Goal: Transaction & Acquisition: Obtain resource

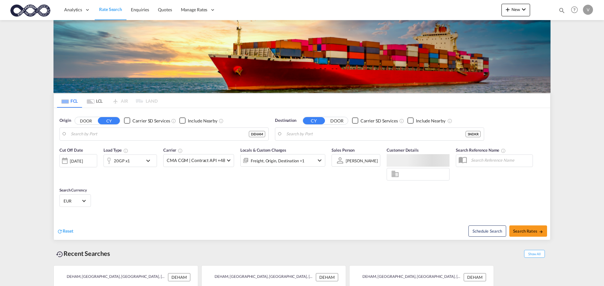
type input "[GEOGRAPHIC_DATA], [GEOGRAPHIC_DATA]"
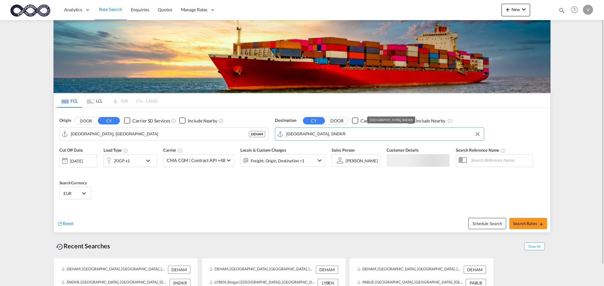
click at [287, 131] on input "[GEOGRAPHIC_DATA], SNDKR" at bounding box center [383, 134] width 194 height 9
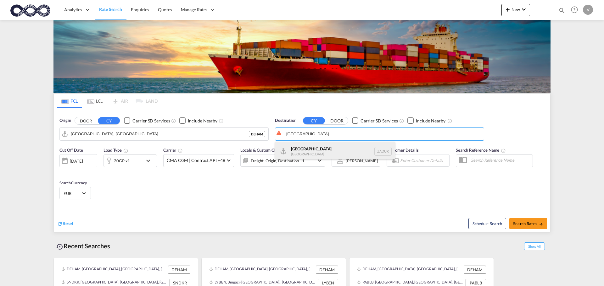
click at [302, 148] on div "[GEOGRAPHIC_DATA] [GEOGRAPHIC_DATA] ZADUR" at bounding box center [334, 151] width 119 height 19
type input "[GEOGRAPHIC_DATA], ZADUR"
click at [521, 222] on span "Search Rates" at bounding box center [528, 223] width 30 height 5
type input "DEHAM to ZADUR / [DATE]"
